Goal: Transaction & Acquisition: Purchase product/service

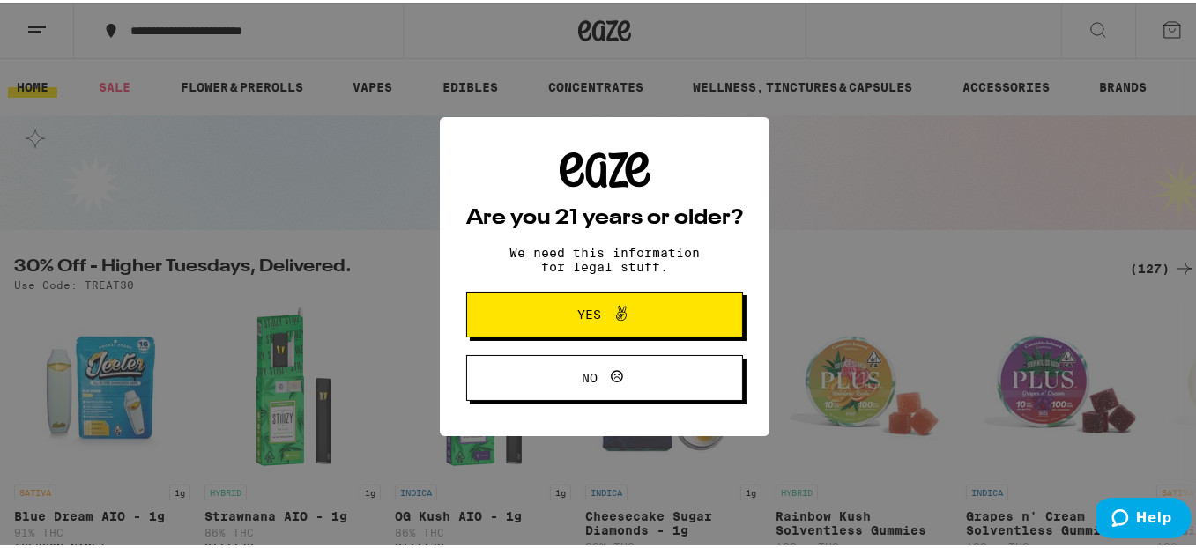
drag, startPoint x: 0, startPoint y: 0, endPoint x: 819, endPoint y: 199, distance: 842.5
click at [819, 199] on div "Are you 21 years or older? We need this information for legal stuff. Yes No" at bounding box center [604, 274] width 1209 height 548
click at [538, 315] on span "Yes" at bounding box center [605, 311] width 134 height 23
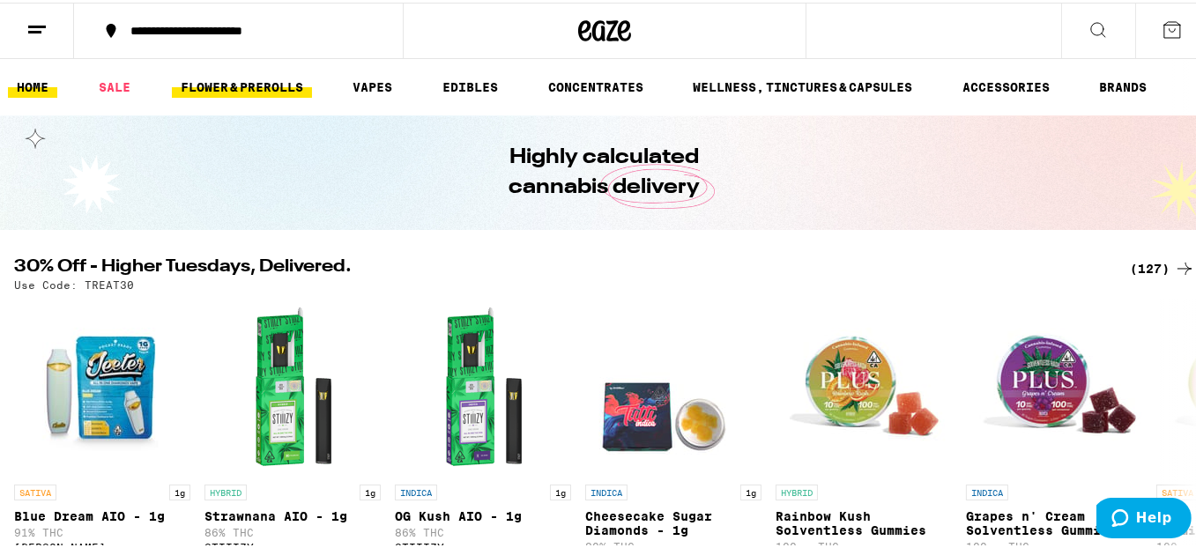
click at [241, 89] on link "FLOWER & PREROLLS" at bounding box center [242, 84] width 140 height 21
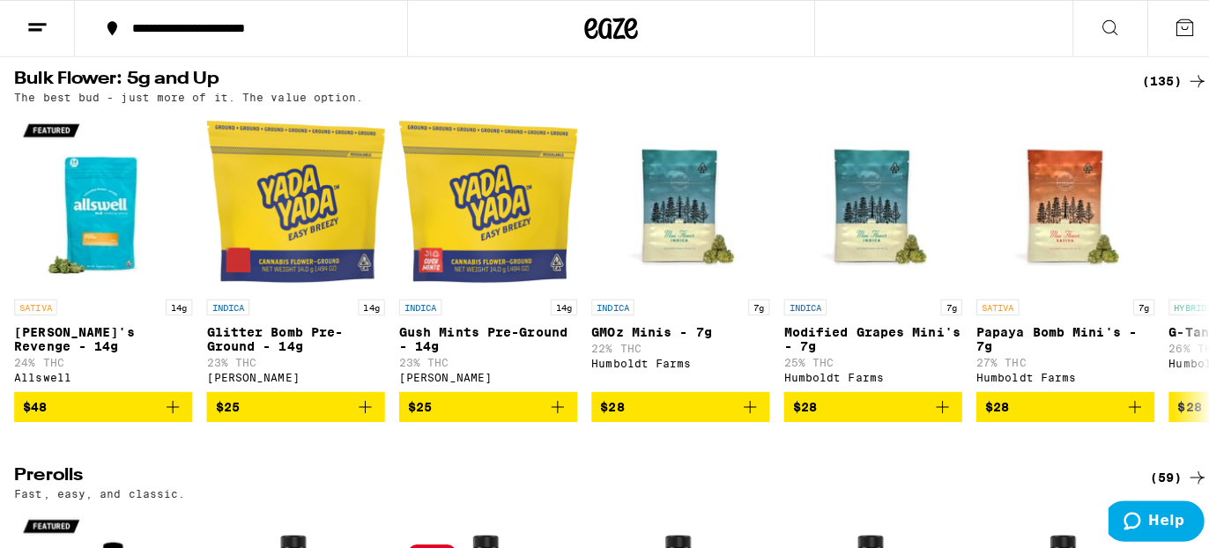
scroll to position [529, 0]
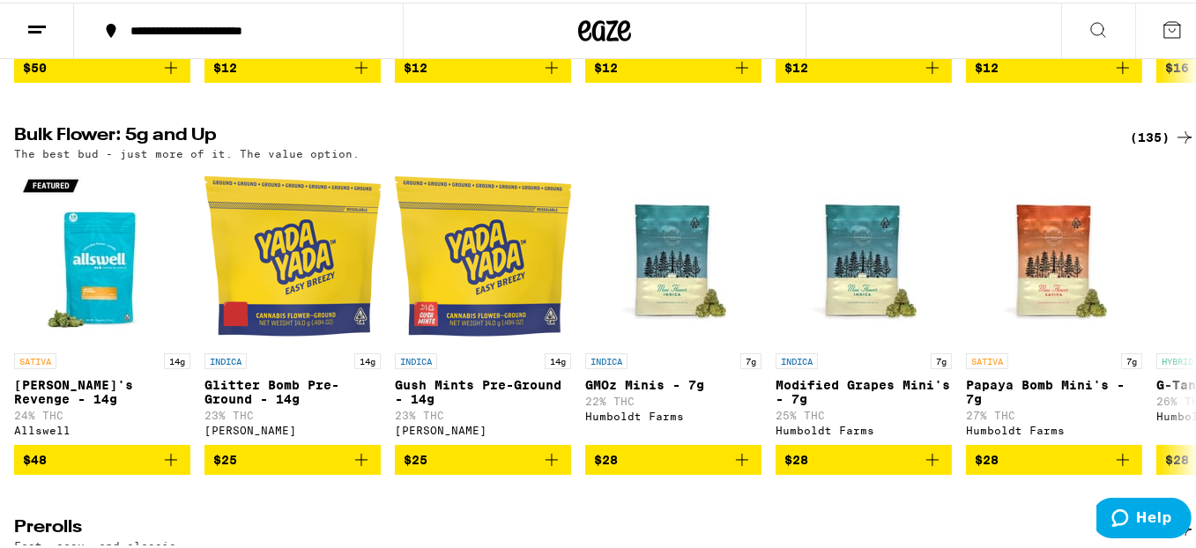
click at [1147, 145] on div "(135)" at bounding box center [1162, 134] width 65 height 21
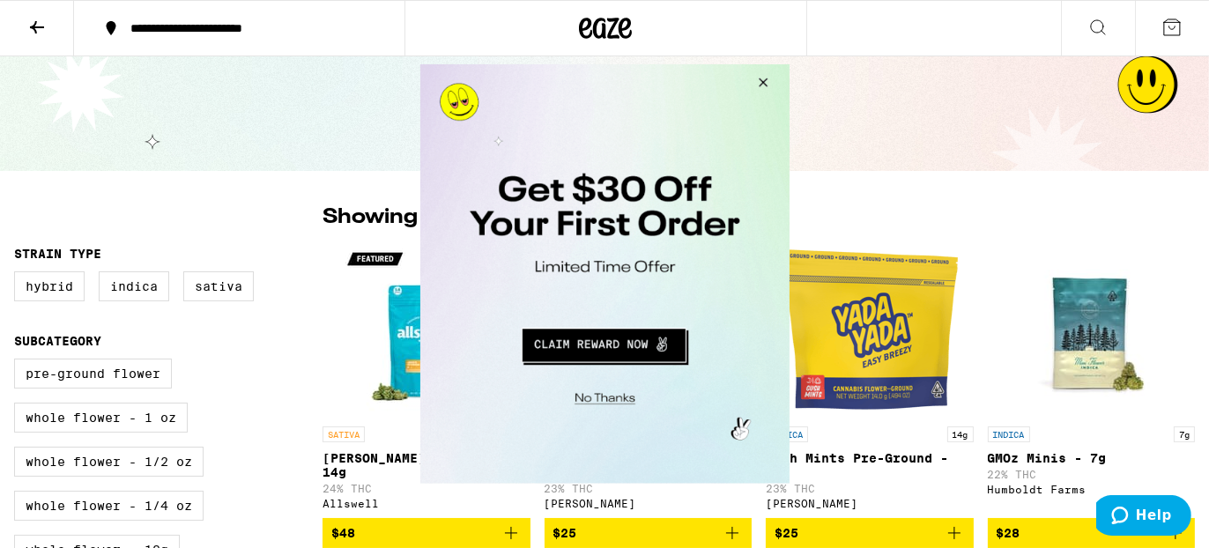
click at [605, 397] on button "Close Modal" at bounding box center [601, 395] width 359 height 27
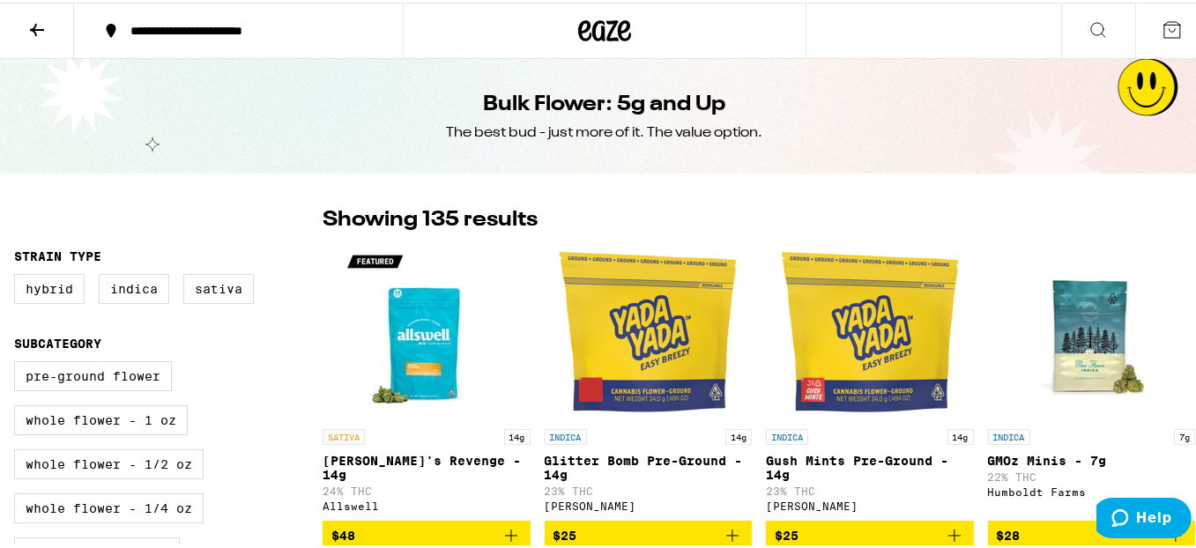
click at [28, 22] on icon at bounding box center [36, 27] width 21 height 21
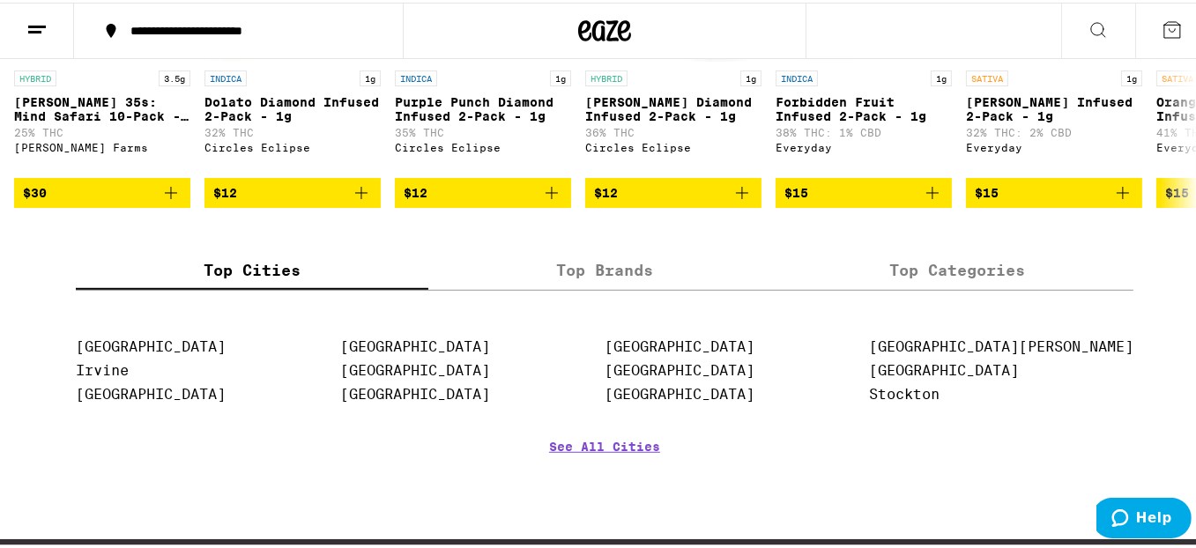
scroll to position [1674, 0]
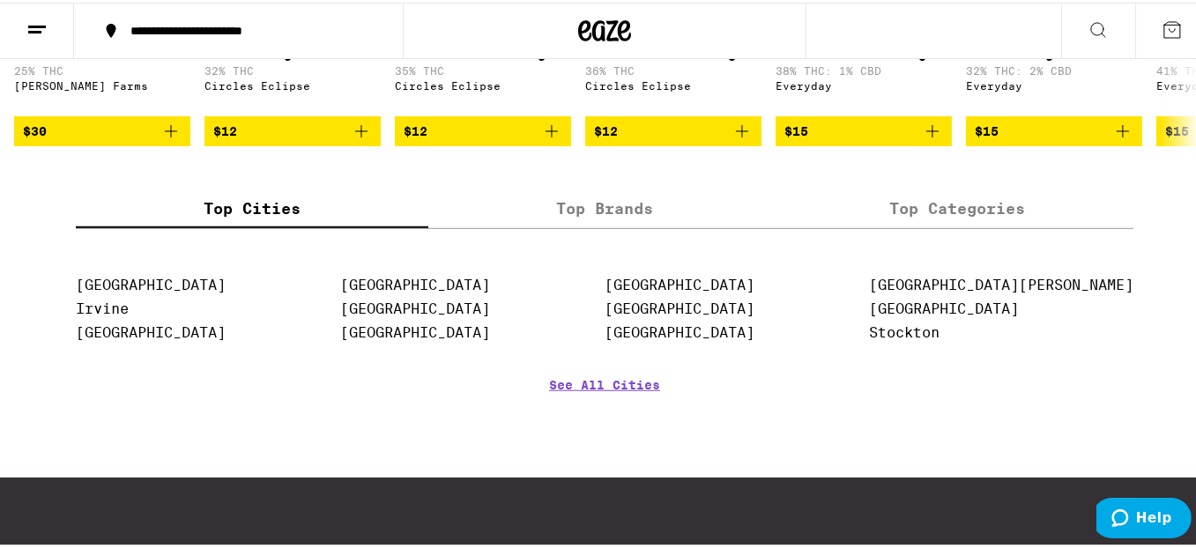
click at [936, 226] on label "Top Categories" at bounding box center [957, 207] width 352 height 38
click at [0, 0] on input "Top Categories" at bounding box center [0, 0] width 0 height 0
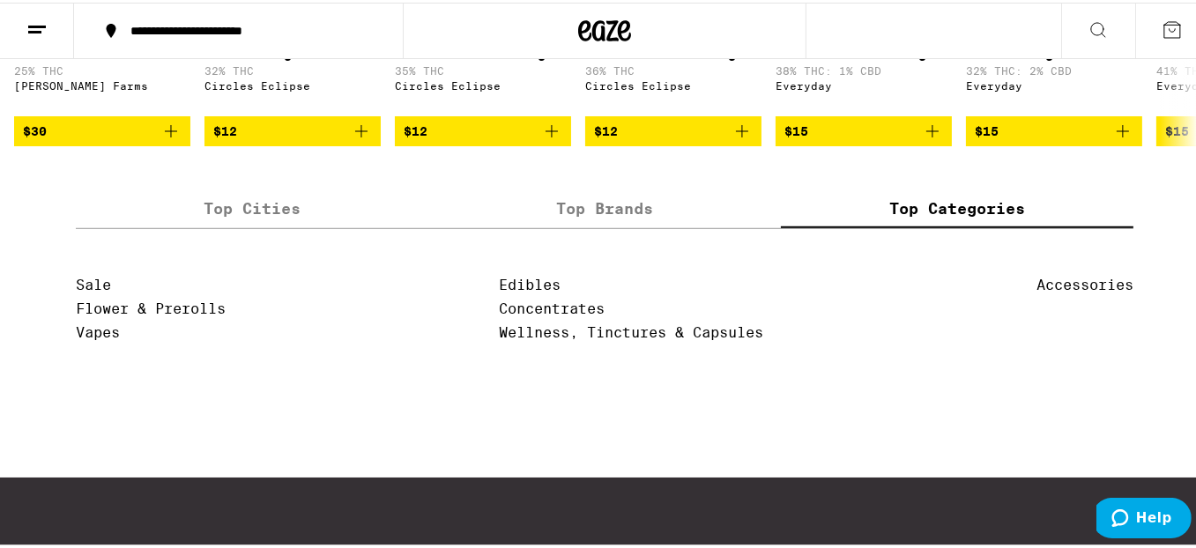
click at [564, 226] on label "Top Brands" at bounding box center [604, 207] width 352 height 38
click at [0, 0] on input "Top Brands" at bounding box center [0, 0] width 0 height 0
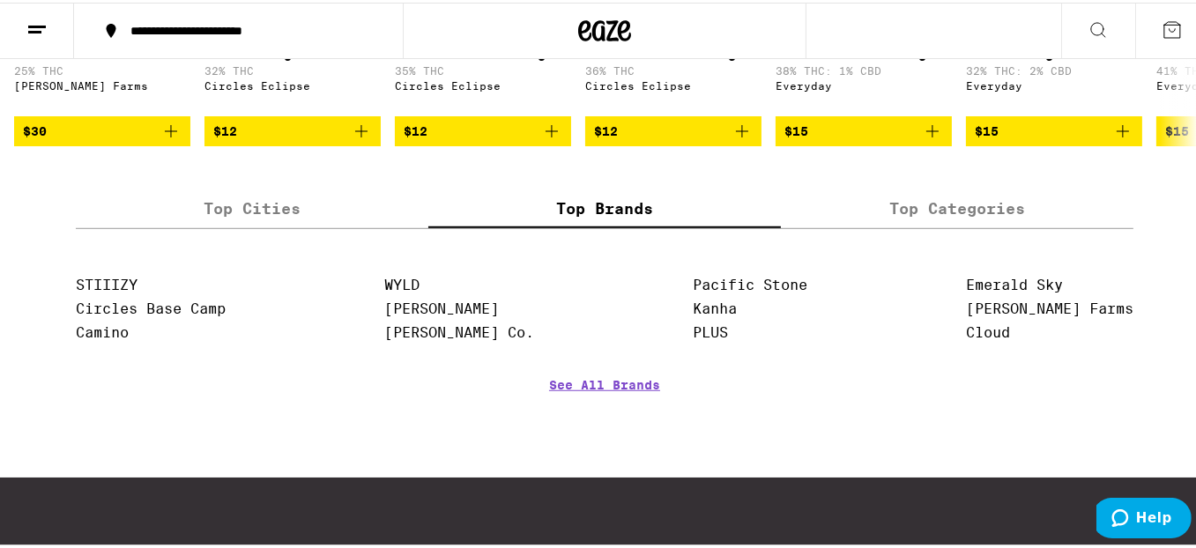
click at [250, 226] on label "Top Cities" at bounding box center [252, 207] width 352 height 38
click at [0, 0] on input "Top Cities" at bounding box center [0, 0] width 0 height 0
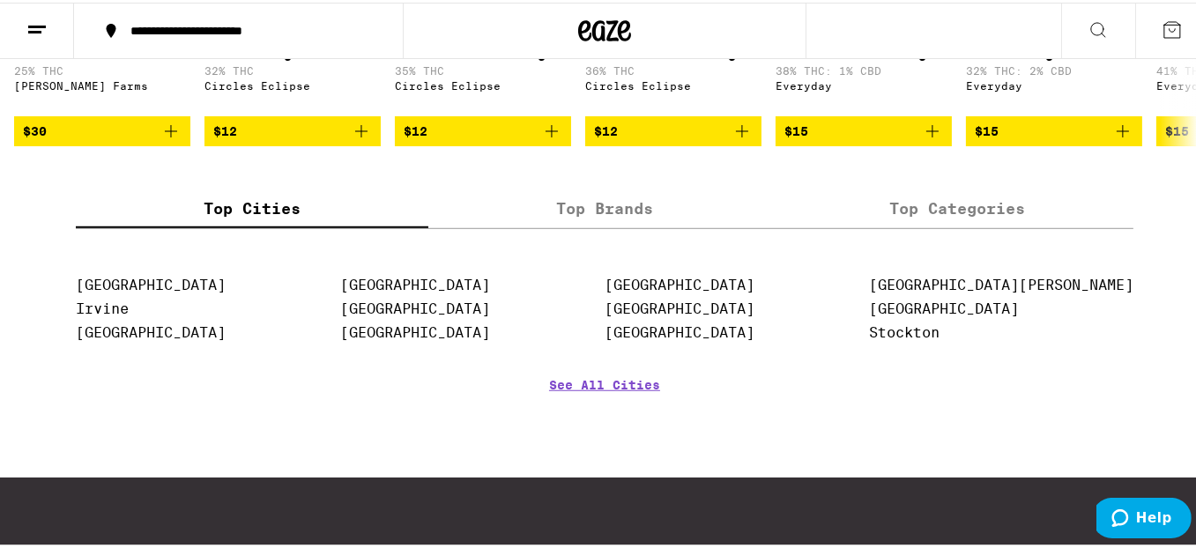
click at [910, 226] on label "Top Categories" at bounding box center [957, 207] width 352 height 38
click at [0, 0] on input "Top Categories" at bounding box center [0, 0] width 0 height 0
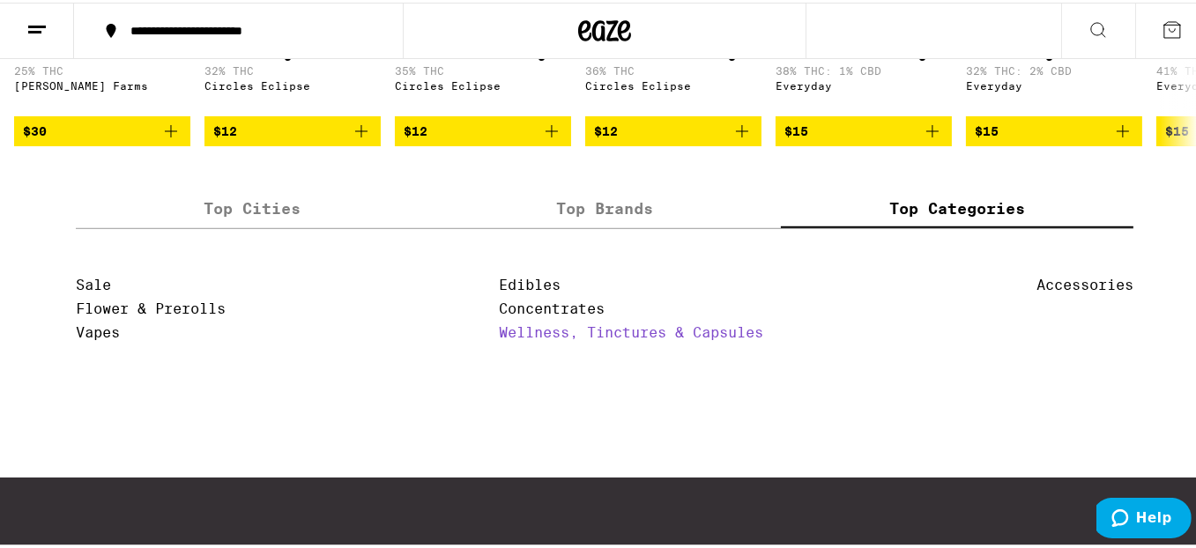
click at [577, 338] on link "Wellness, Tinctures & Capsules" at bounding box center [631, 330] width 264 height 17
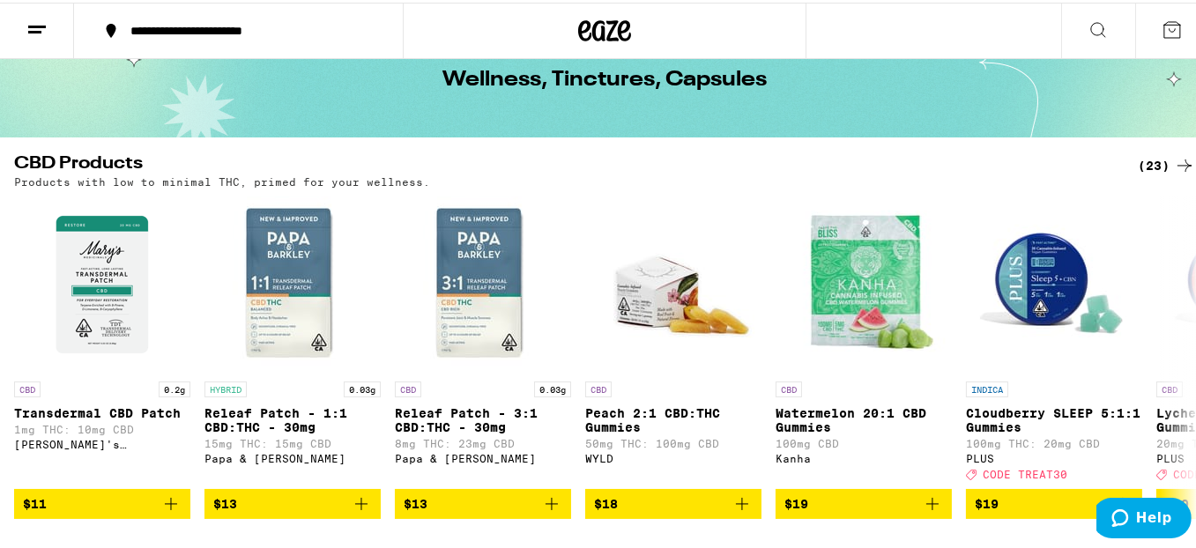
scroll to position [88, 0]
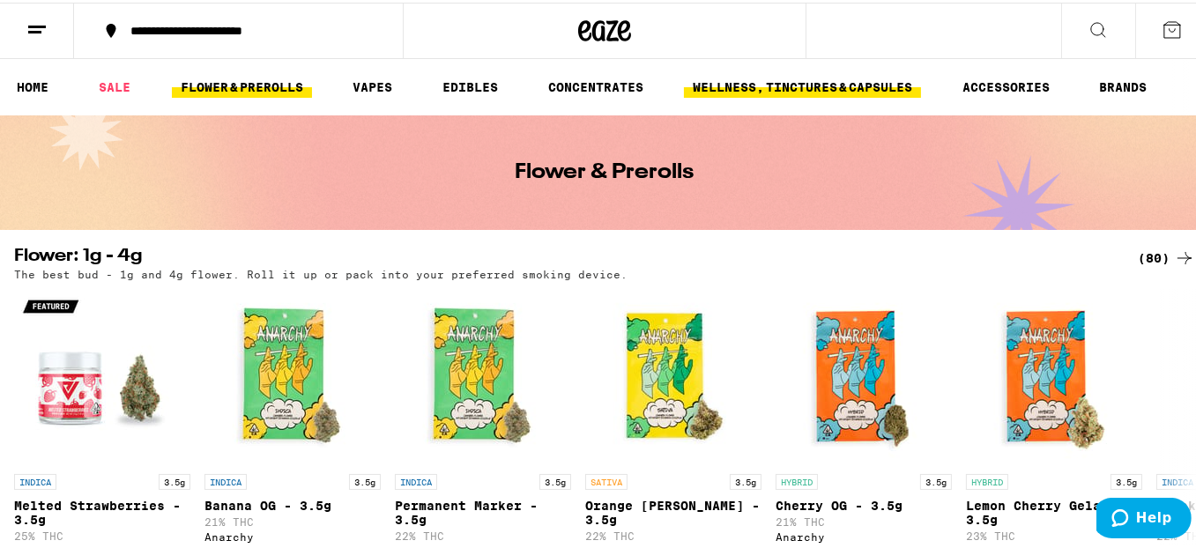
click at [798, 86] on link "WELLNESS, TINCTURES & CAPSULES" at bounding box center [802, 84] width 237 height 21
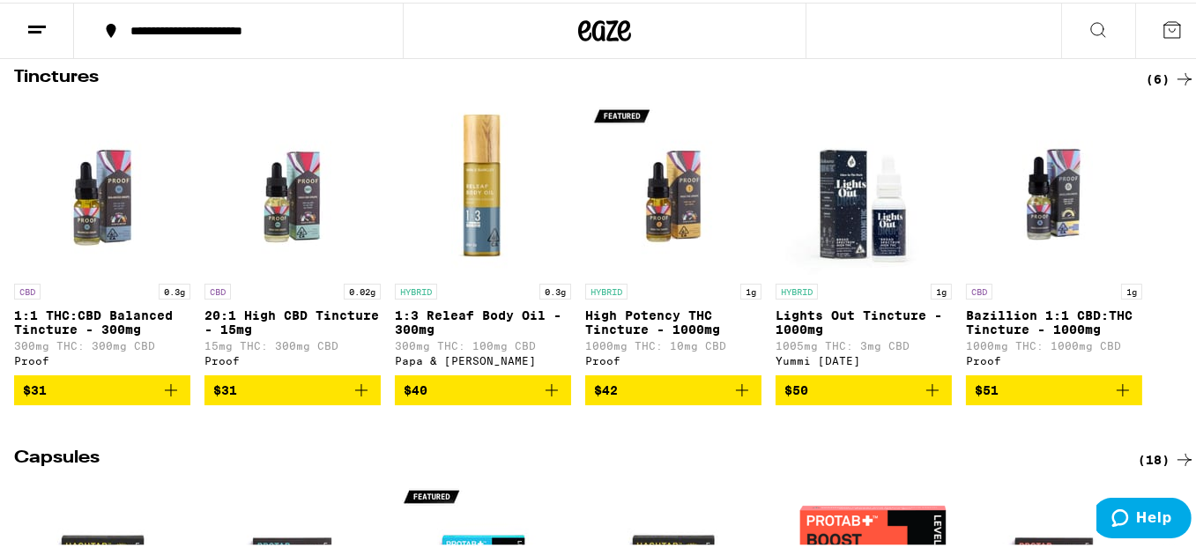
scroll to position [529, 0]
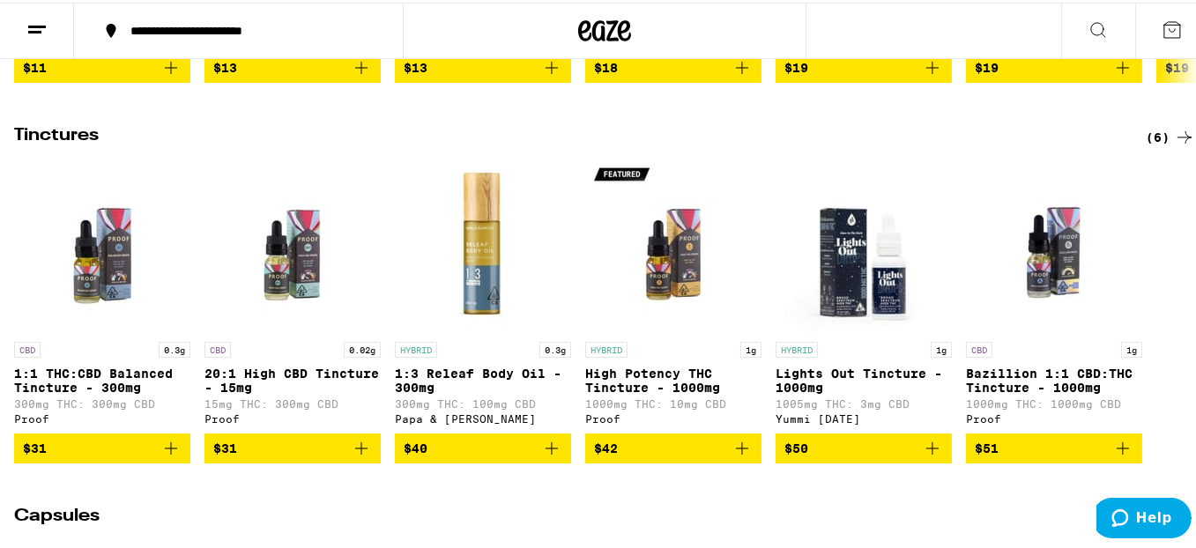
click at [1150, 145] on div "(6)" at bounding box center [1170, 134] width 49 height 21
